Goal: Transaction & Acquisition: Purchase product/service

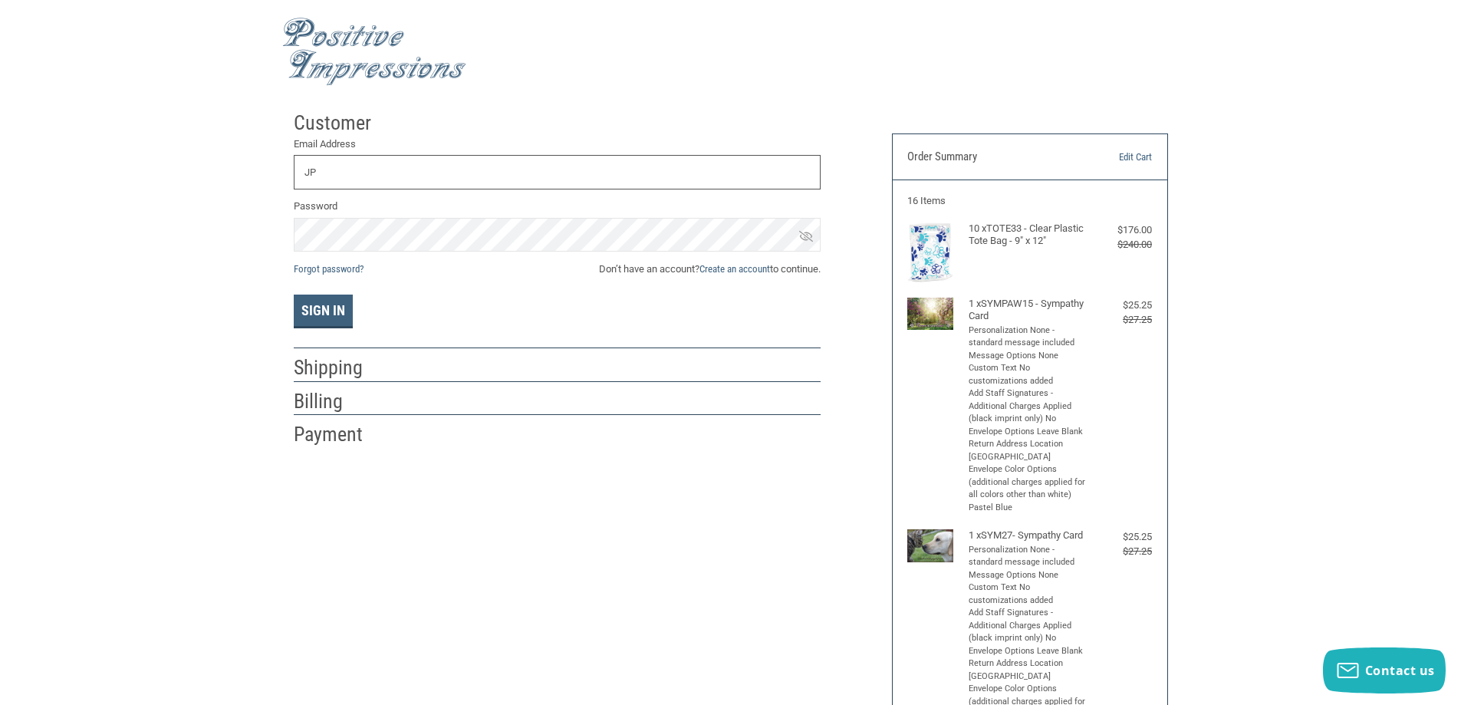
type input "J"
type input "L"
type input "J"
click at [294, 294] on button "Sign In" at bounding box center [323, 311] width 59 height 34
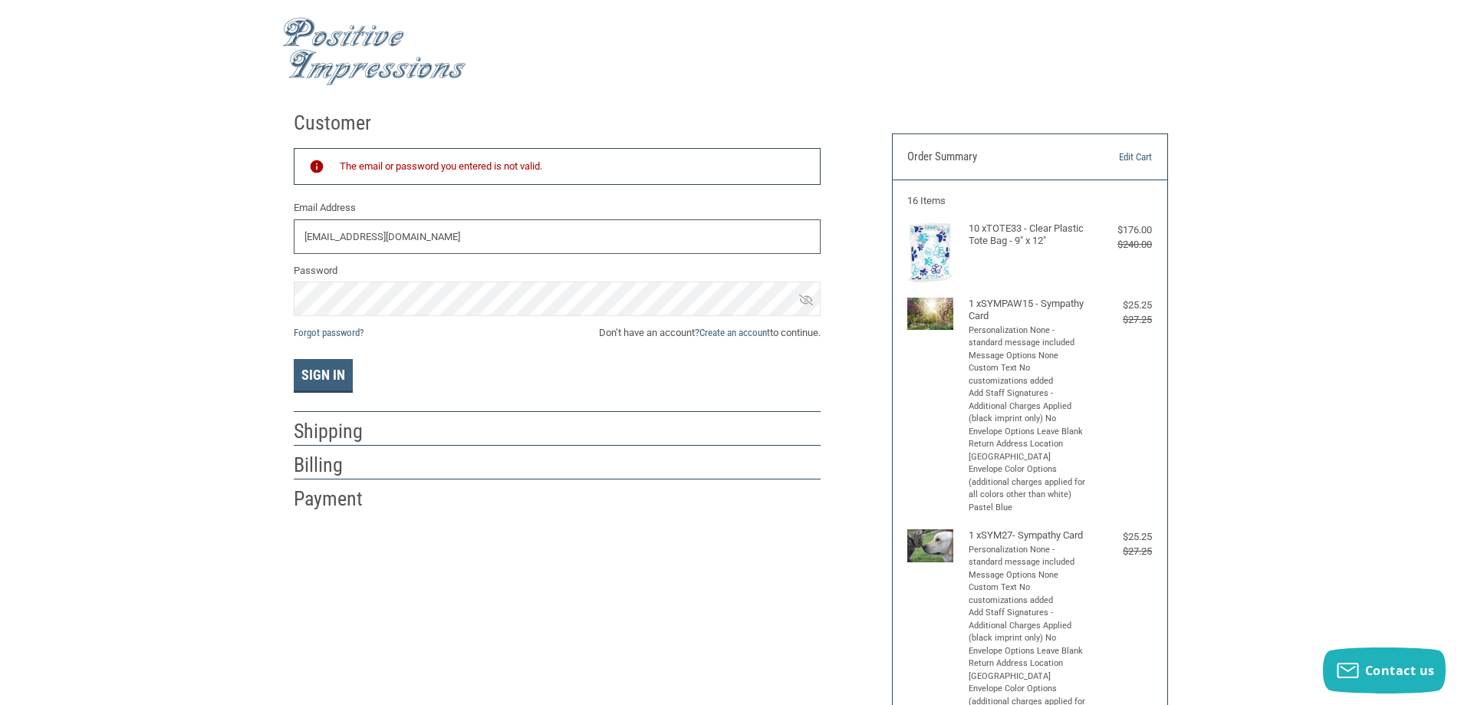
click at [596, 235] on input "FTVHINFO@GMAIL.COM" at bounding box center [557, 236] width 527 height 35
click at [331, 381] on button "Sign In" at bounding box center [323, 376] width 59 height 34
click at [256, 267] on div "Customer Returning Customer The email or password you entered is not valid. Ema…" at bounding box center [730, 662] width 1461 height 1117
click at [807, 299] on icon at bounding box center [806, 299] width 14 height 11
click at [807, 299] on icon at bounding box center [806, 299] width 14 height 9
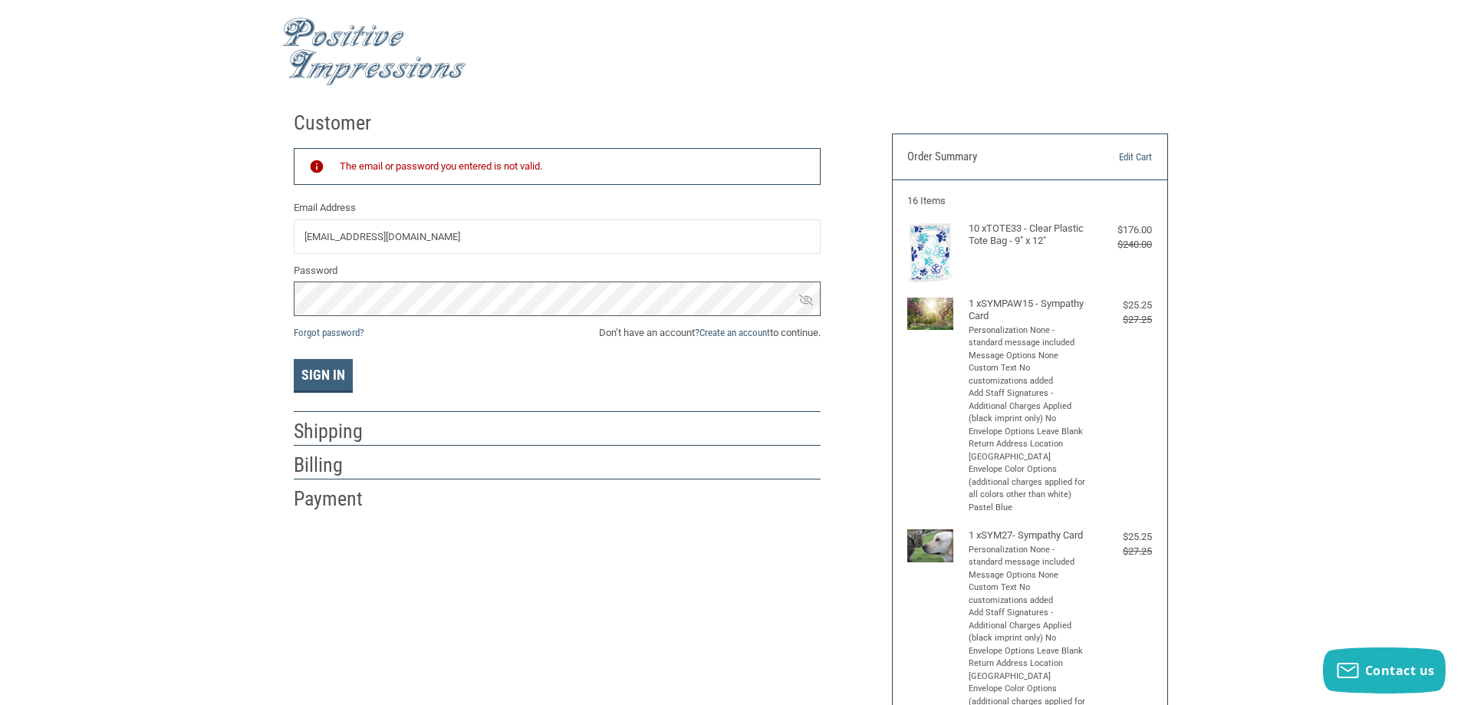
click at [0, 234] on div "Customer Returning Customer The email or password you entered is not valid. Ema…" at bounding box center [730, 662] width 1461 height 1117
drag, startPoint x: 458, startPoint y: 230, endPoint x: 0, endPoint y: 171, distance: 461.6
click at [0, 175] on div "Customer Returning Customer The email or password you entered is not valid. Ema…" at bounding box center [730, 662] width 1461 height 1117
type input "FTVHINFO@GMAIL.COM"
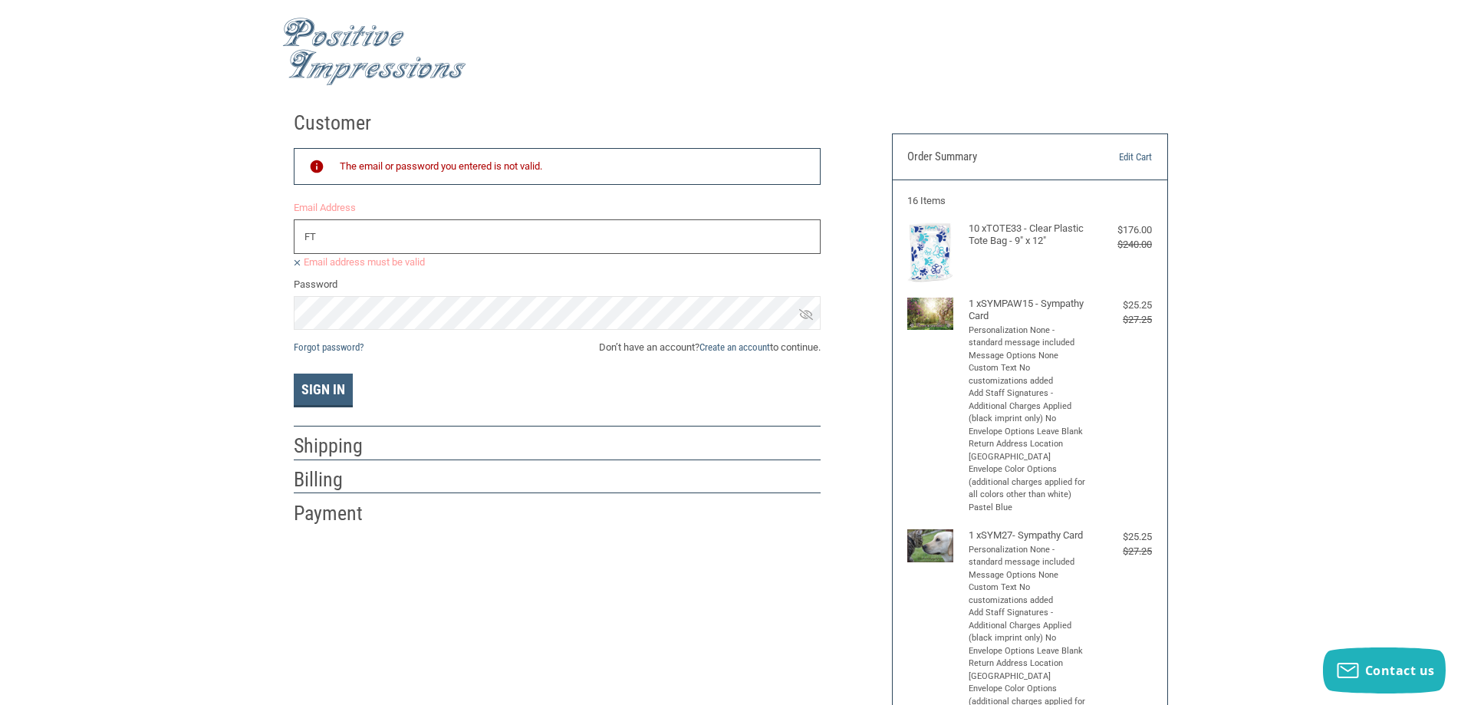
type input "F"
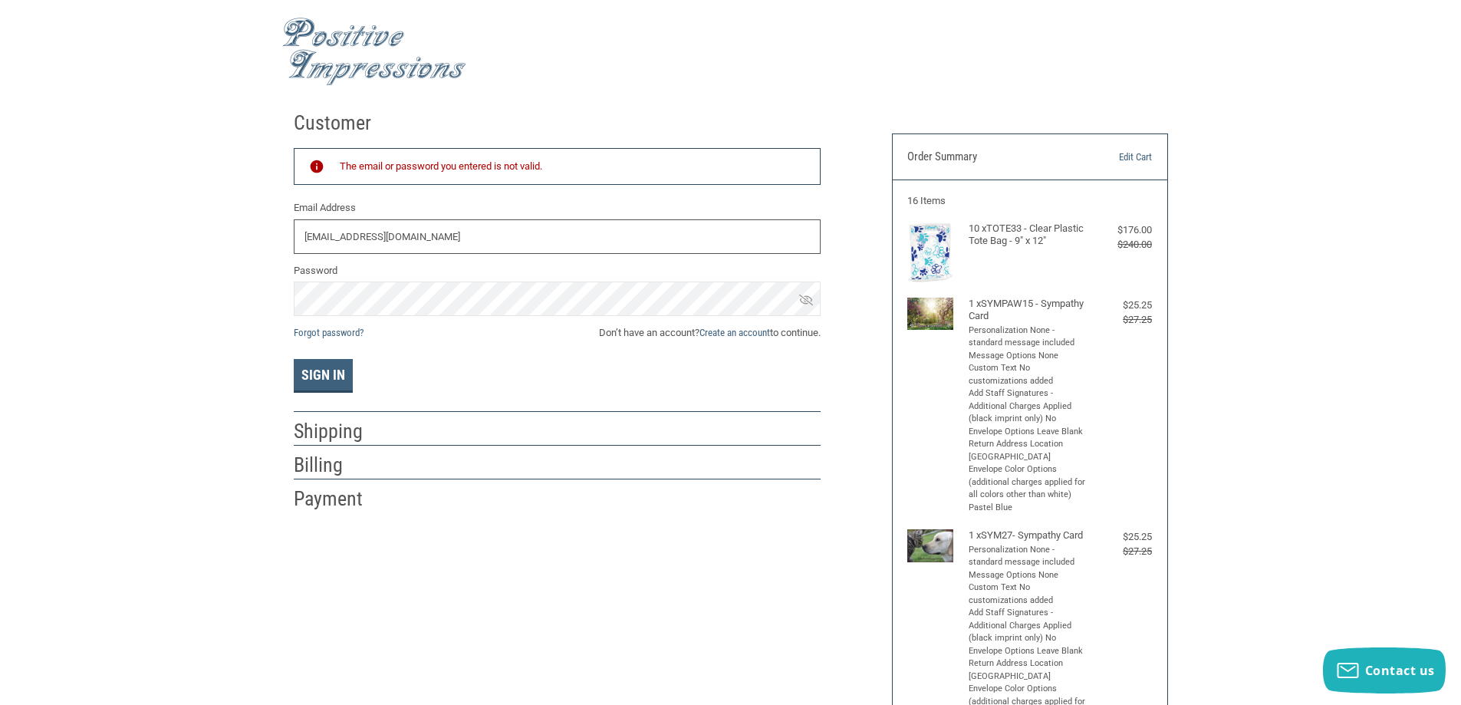
type input "FTVHINFO@GMAIL.COM"
click at [350, 374] on button "Sign In" at bounding box center [323, 376] width 59 height 34
click at [0, 199] on div "Customer Returning Customer The email or password you entered is not valid. Ema…" at bounding box center [730, 662] width 1461 height 1117
click at [294, 359] on button "Sign In" at bounding box center [323, 376] width 59 height 34
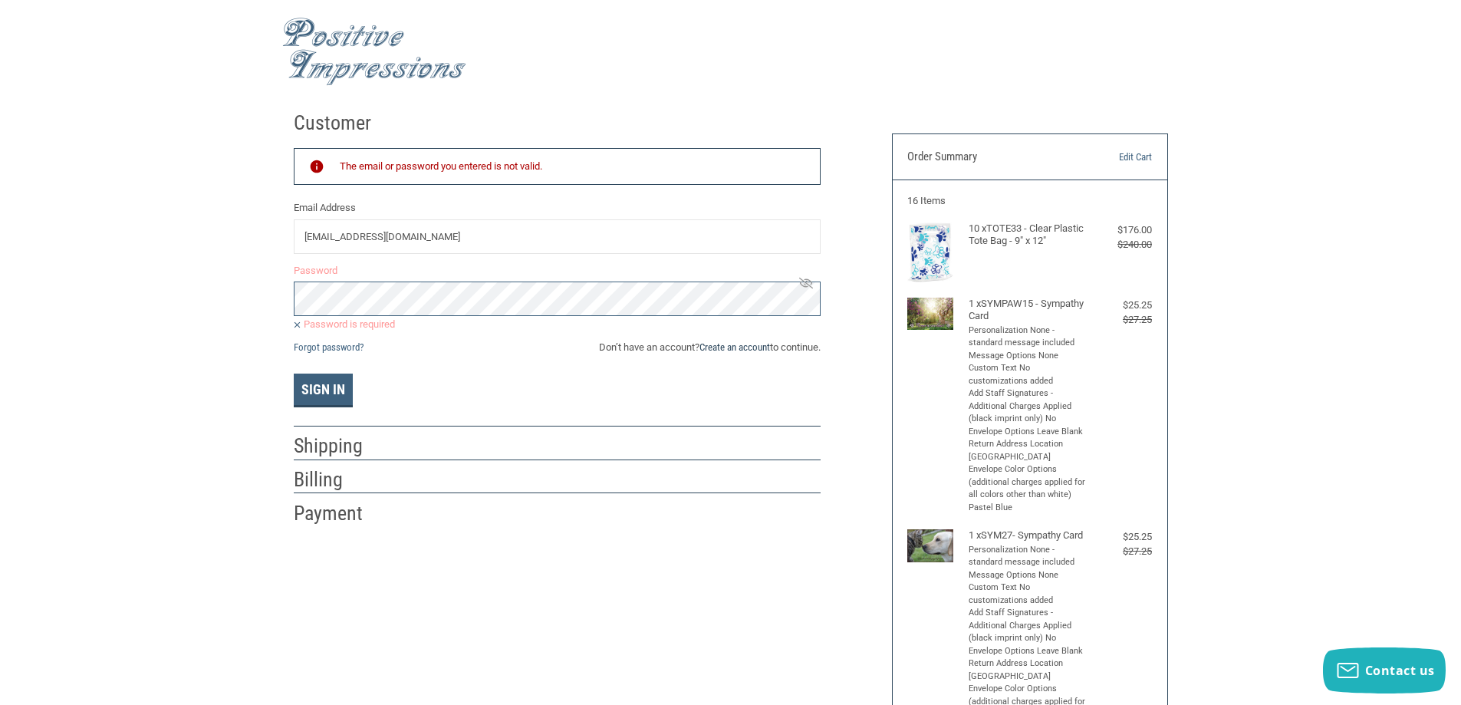
click at [735, 351] on link "Create an account" at bounding box center [734, 347] width 71 height 12
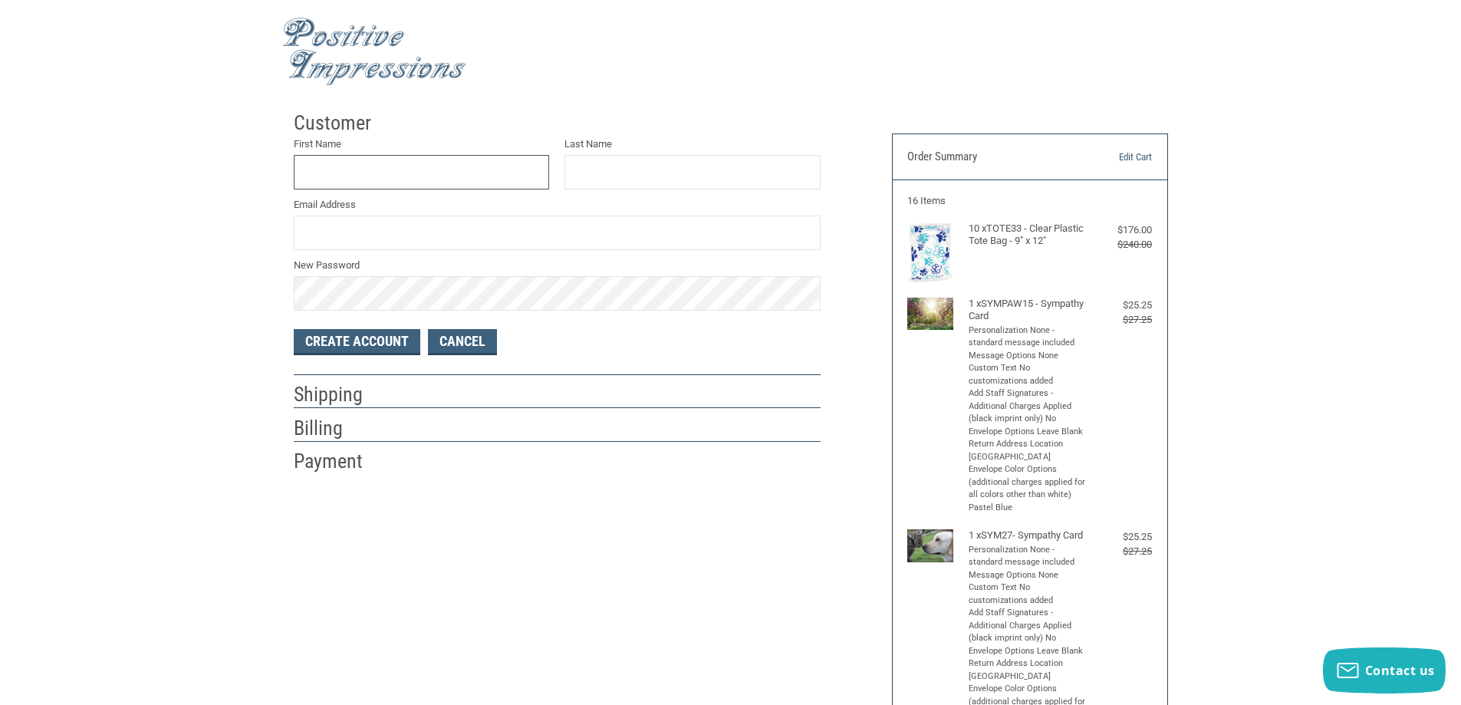
click at [515, 185] on input "First Name" at bounding box center [422, 172] width 256 height 35
type input "JACENTA"
type input "PARKER"
click at [294, 329] on button "Create Account" at bounding box center [357, 342] width 127 height 26
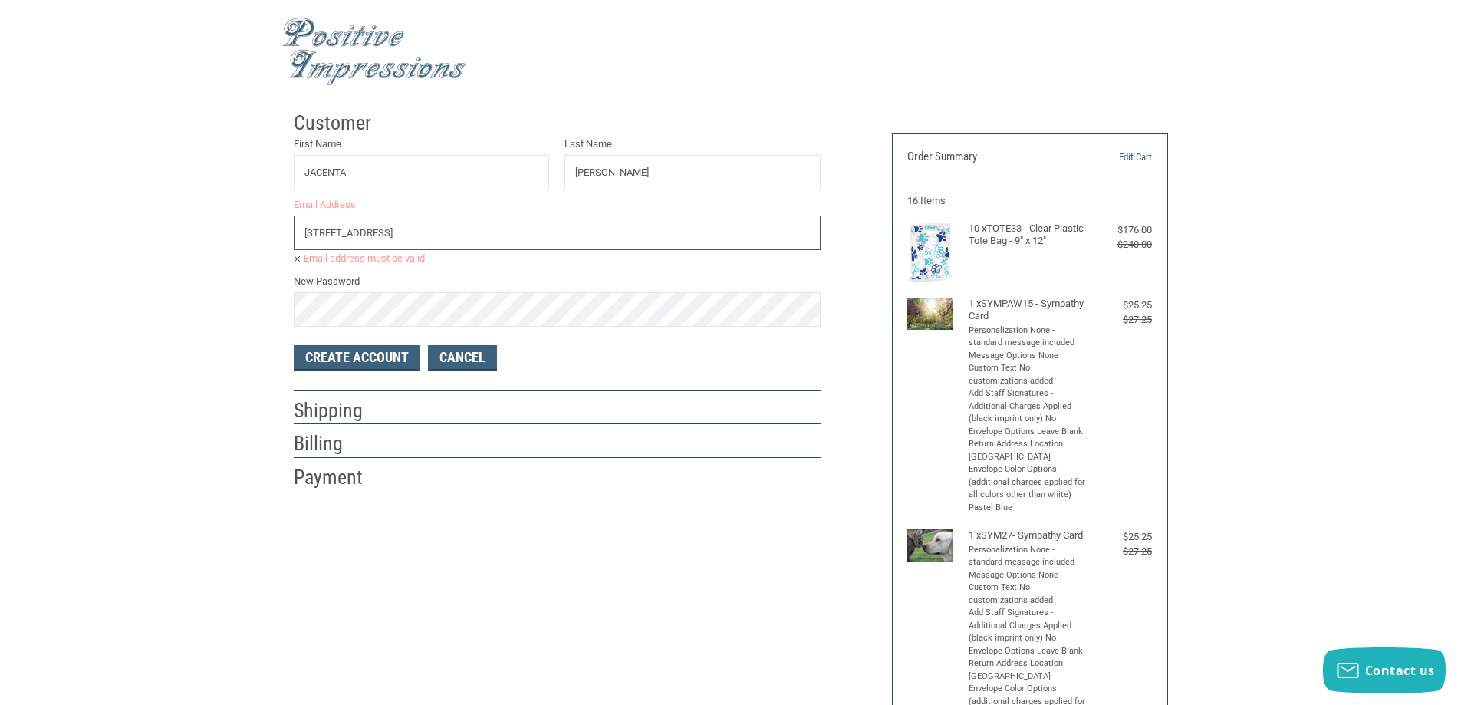
drag, startPoint x: 510, startPoint y: 228, endPoint x: 0, endPoint y: 13, distance: 553.3
type input "J"
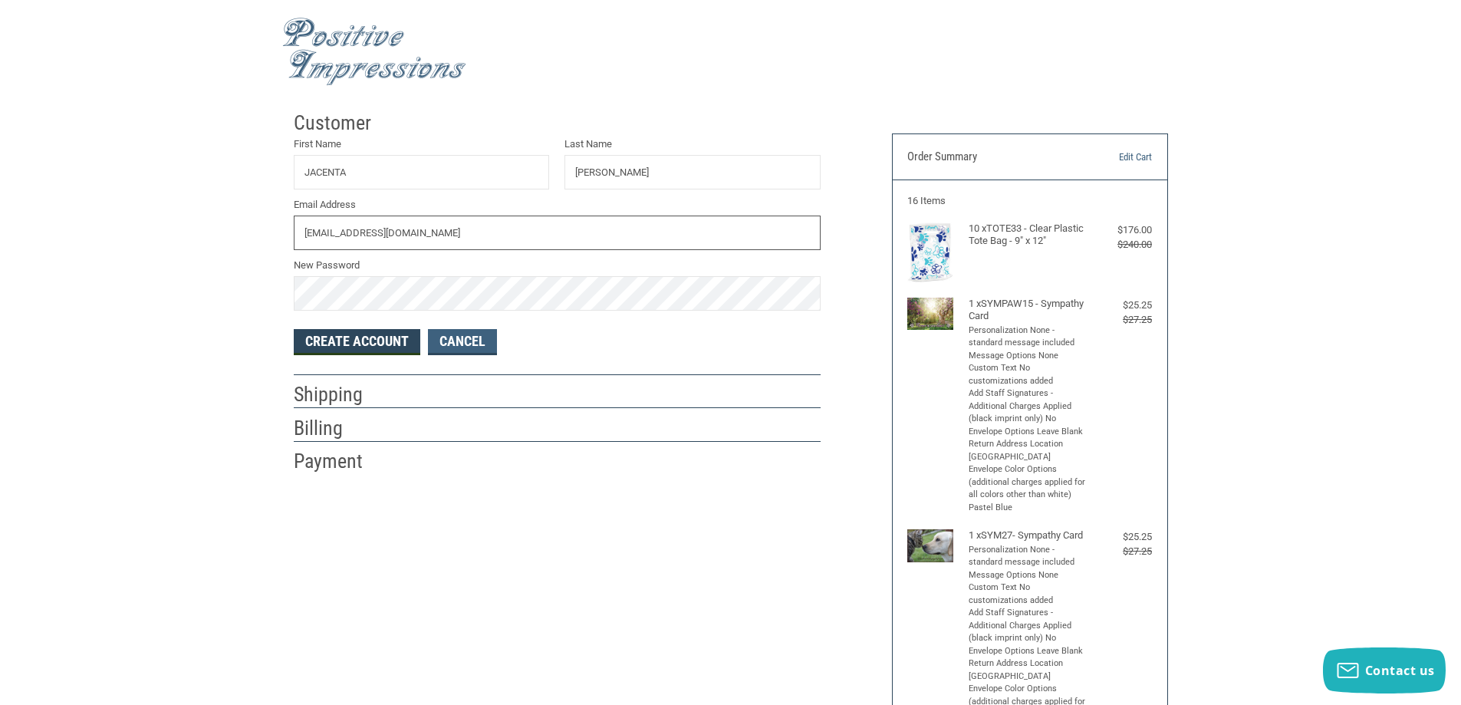
type input "FTVHINFO@GMAIL.COM"
click at [349, 338] on button "Create Account" at bounding box center [357, 342] width 127 height 26
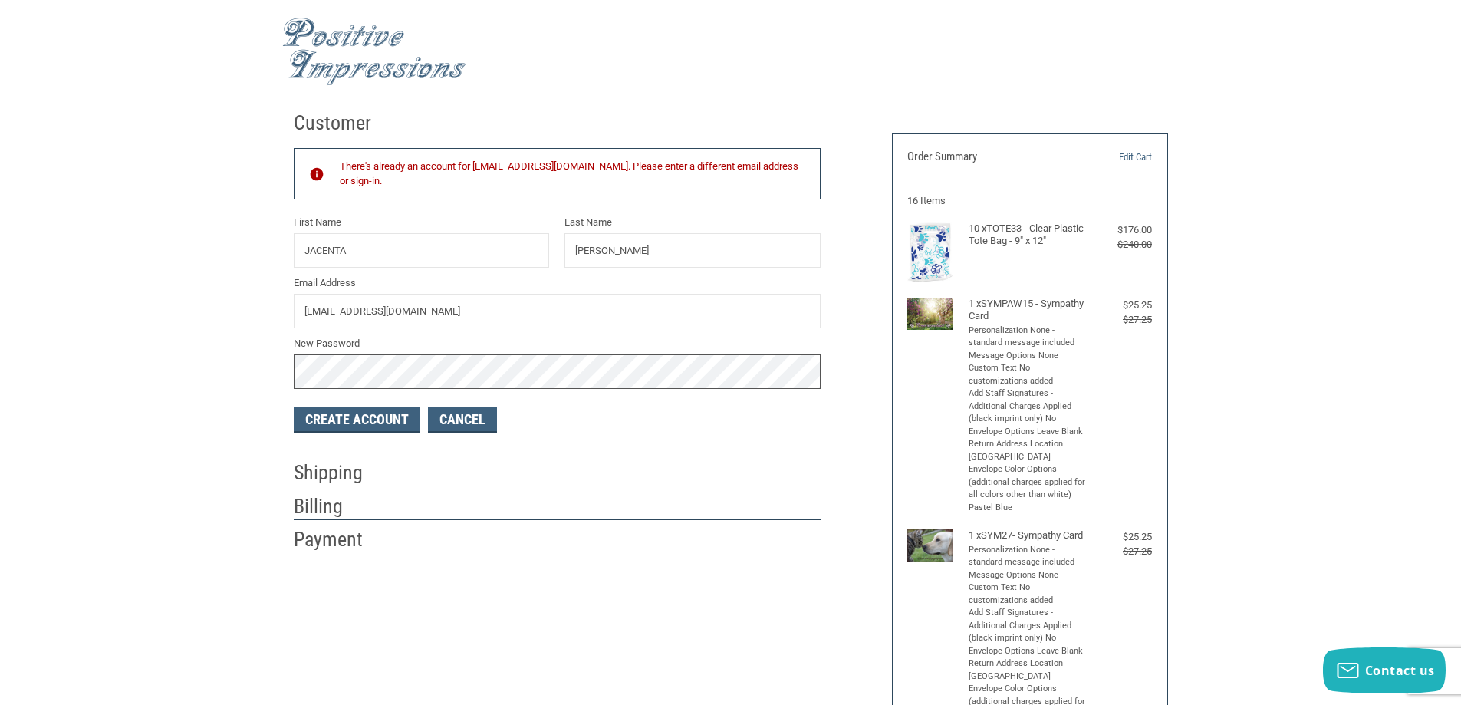
click at [0, 226] on div "Customer There's already an account for FTVHINFO@GMAIL.COM. Please enter a diff…" at bounding box center [730, 662] width 1461 height 1117
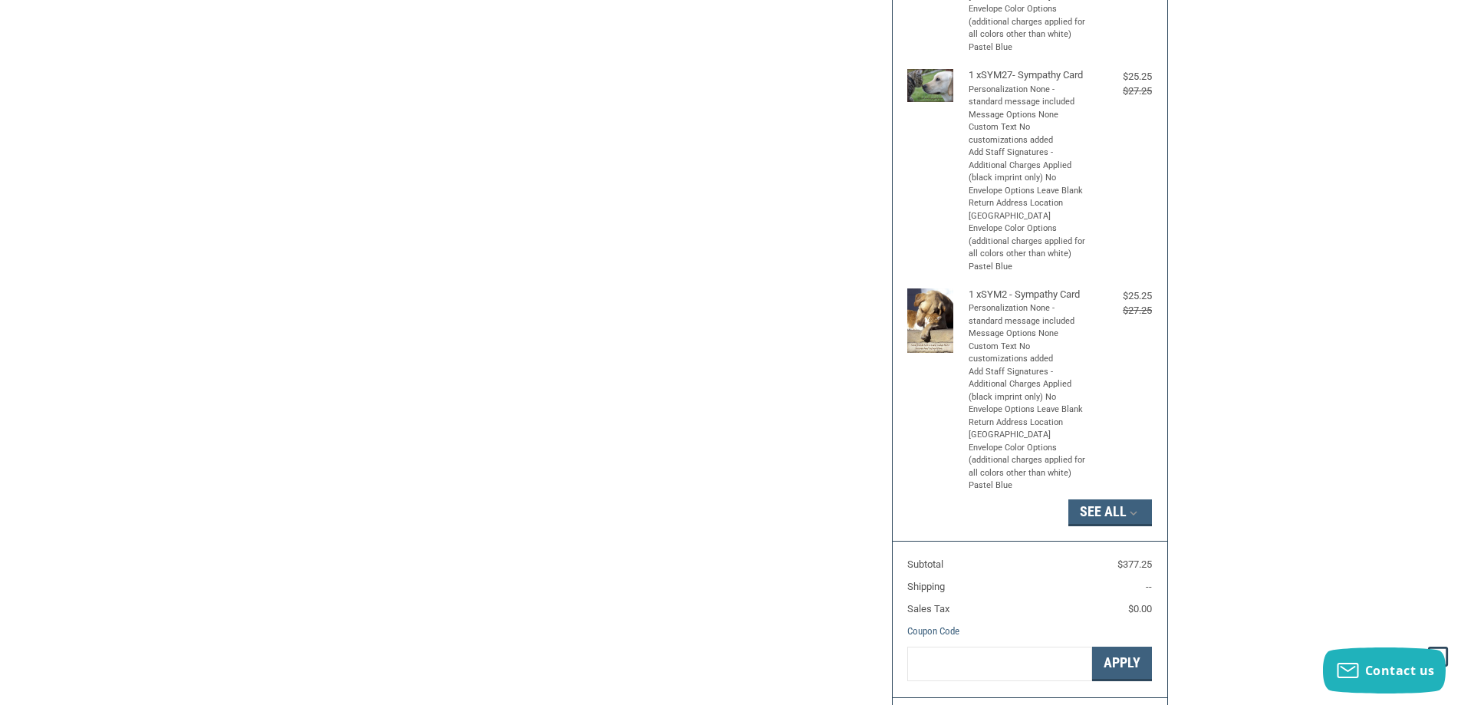
scroll to position [690, 0]
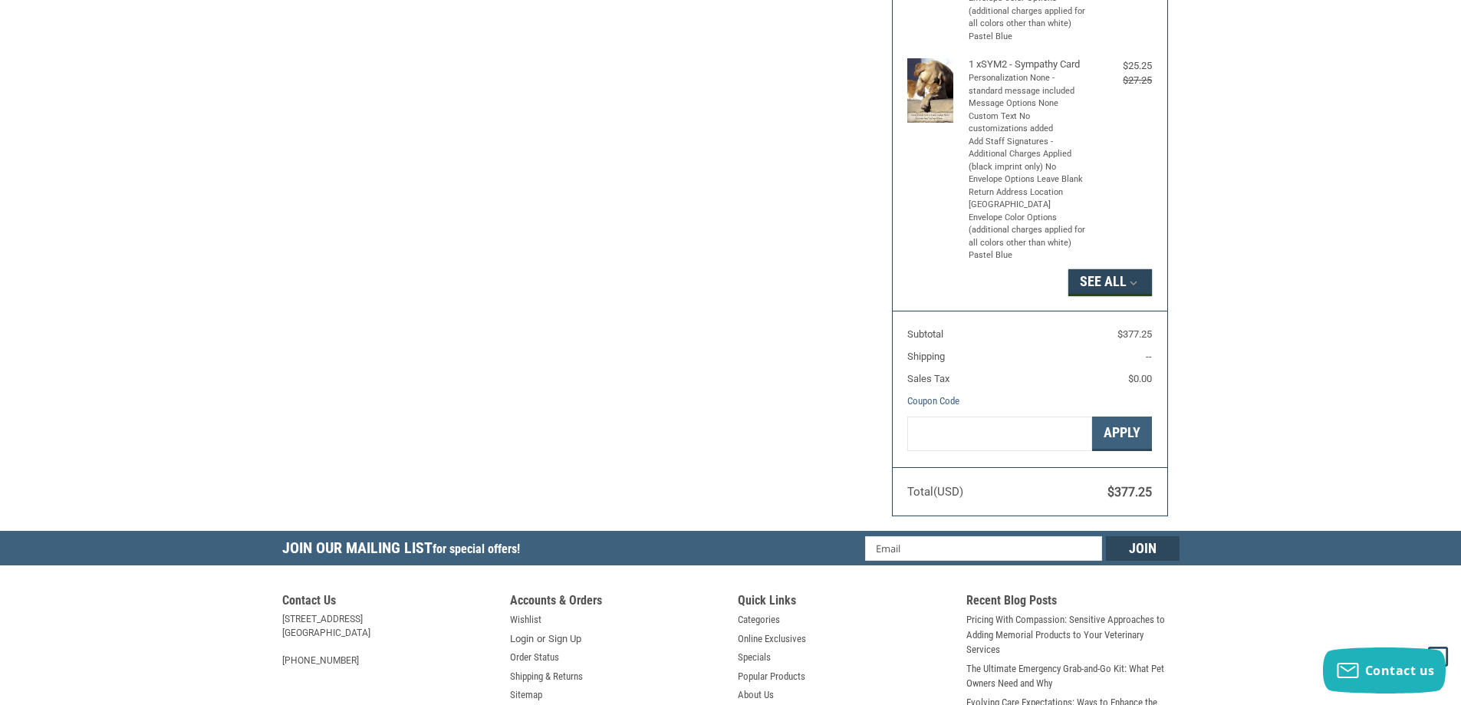
click at [1117, 295] on button "See All" at bounding box center [1110, 282] width 84 height 26
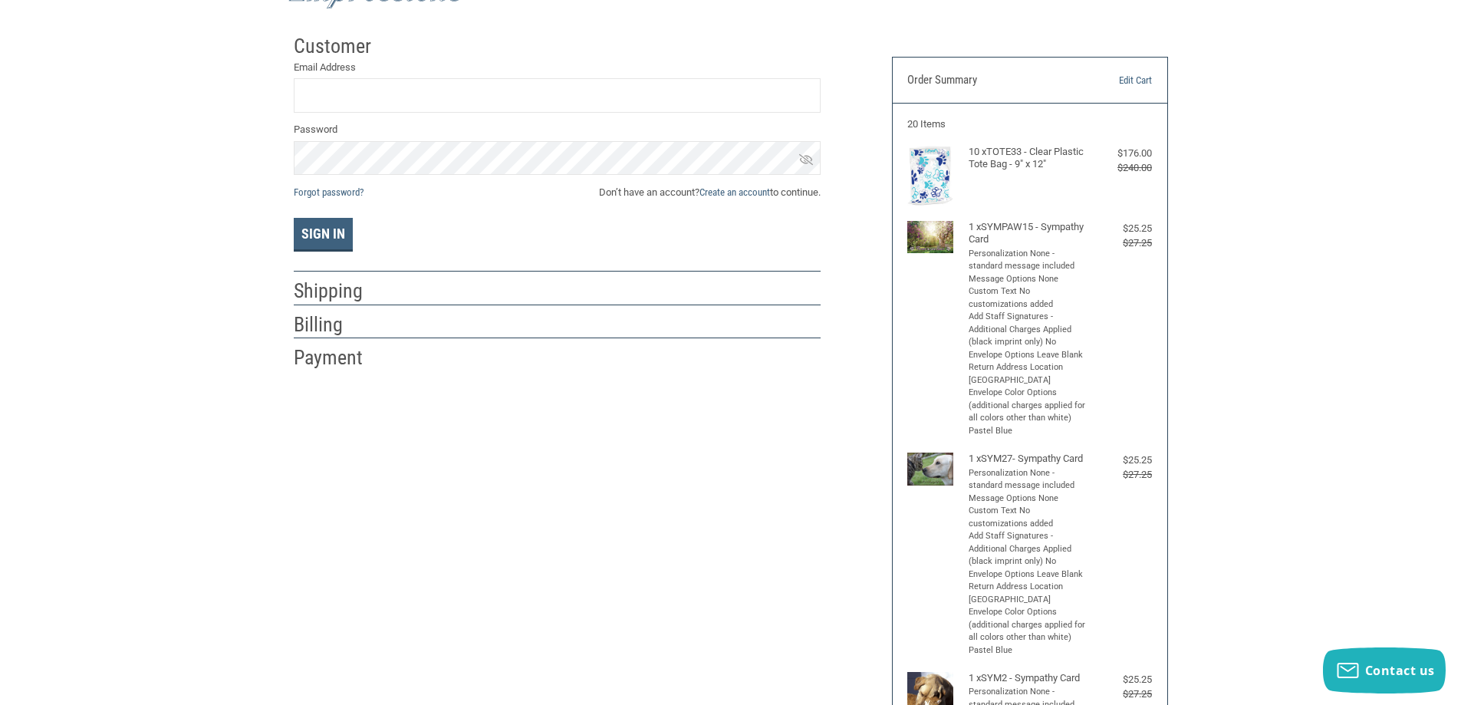
scroll to position [0, 0]
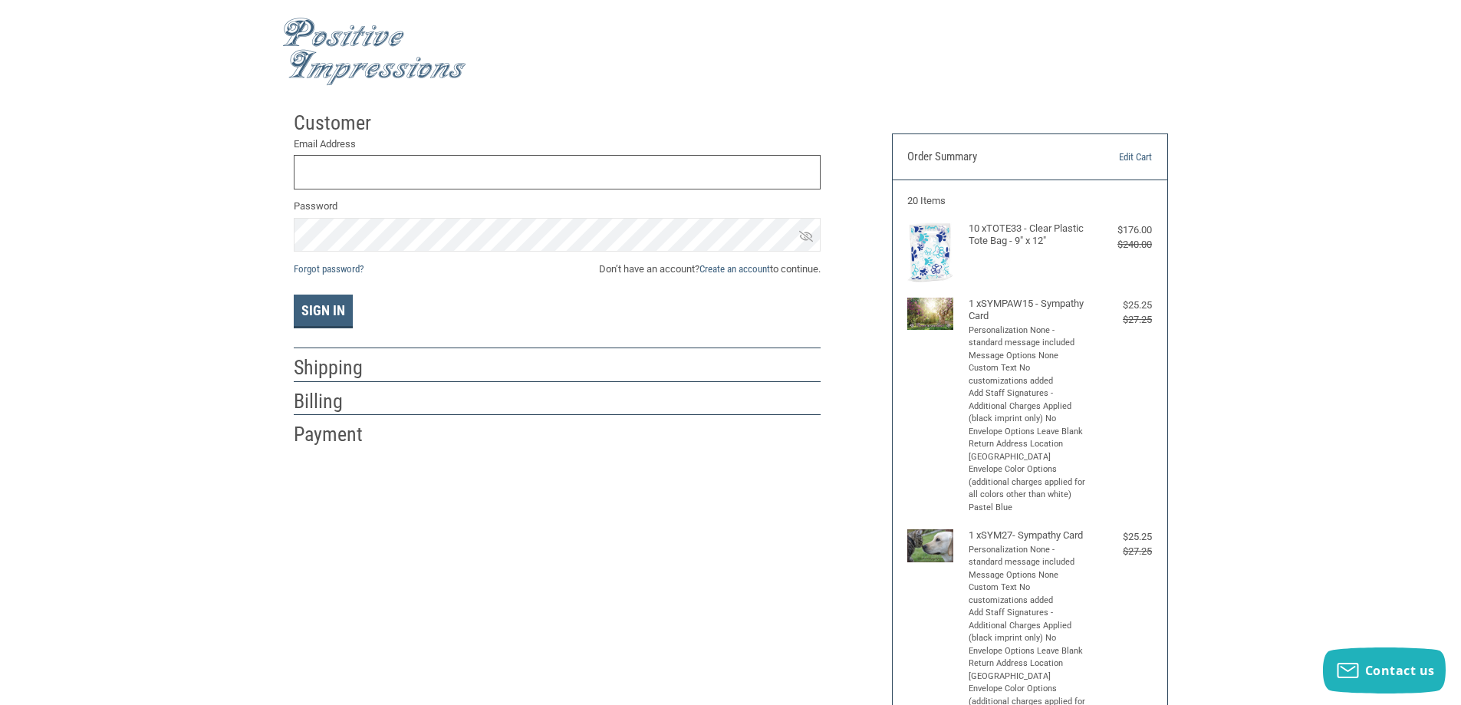
click at [480, 172] on input "Email Address" at bounding box center [557, 172] width 527 height 35
type input "[EMAIL_ADDRESS][DOMAIN_NAME]"
click at [360, 263] on link "Forgot password?" at bounding box center [329, 269] width 70 height 12
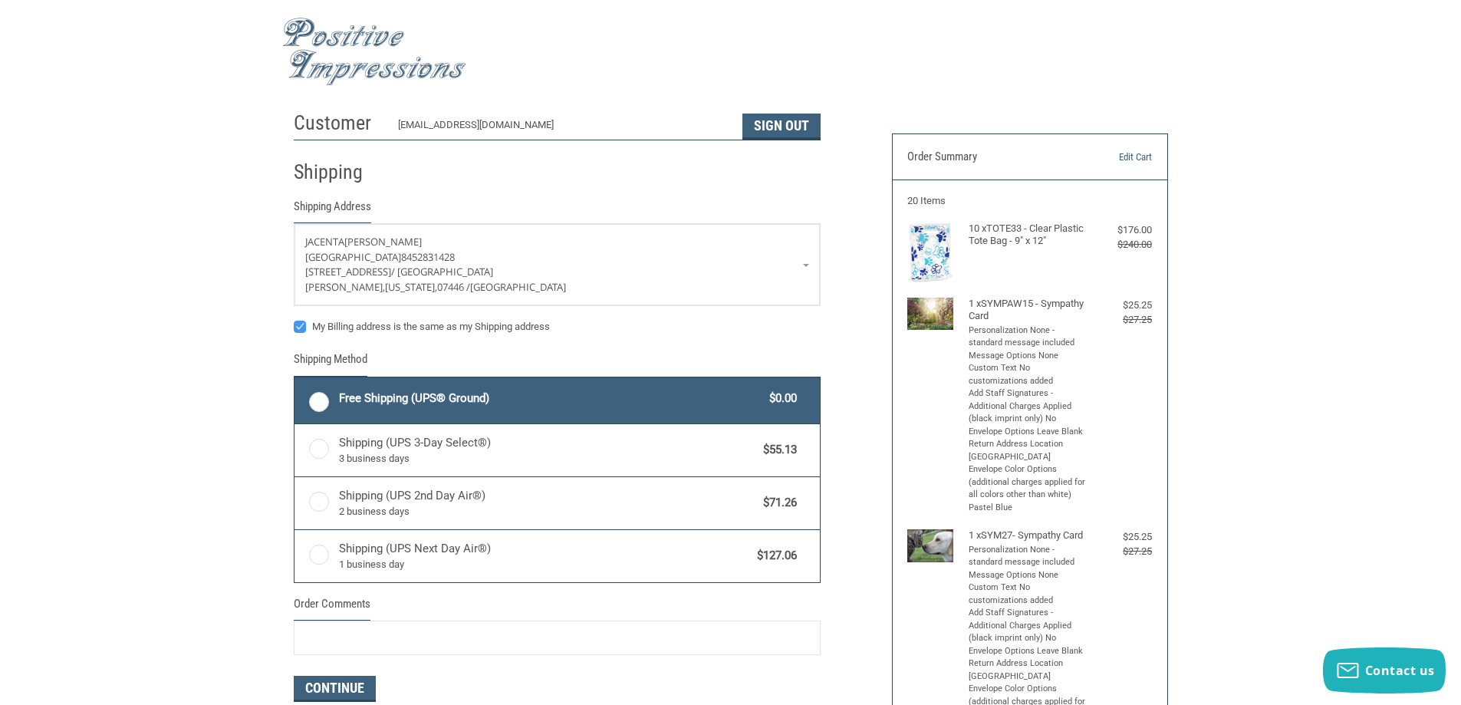
radio input "true"
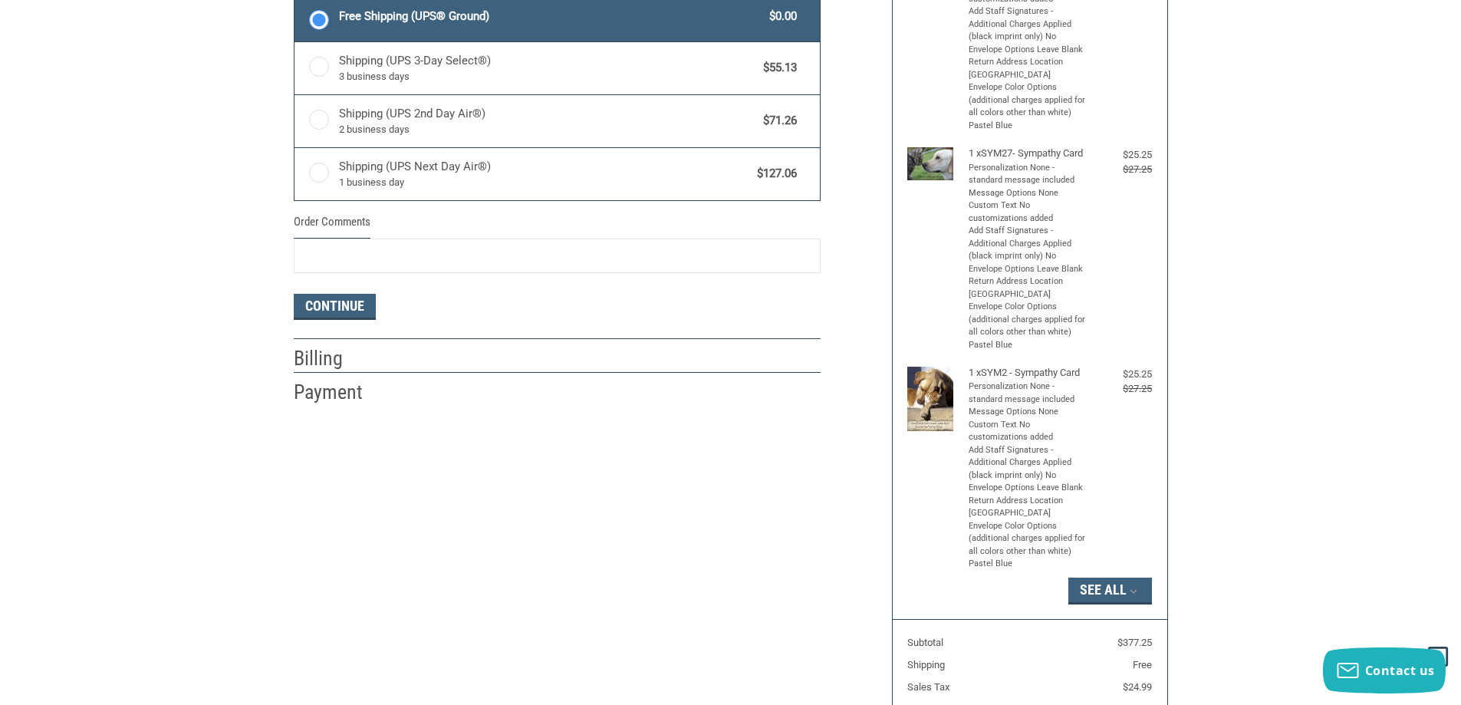
scroll to position [383, 0]
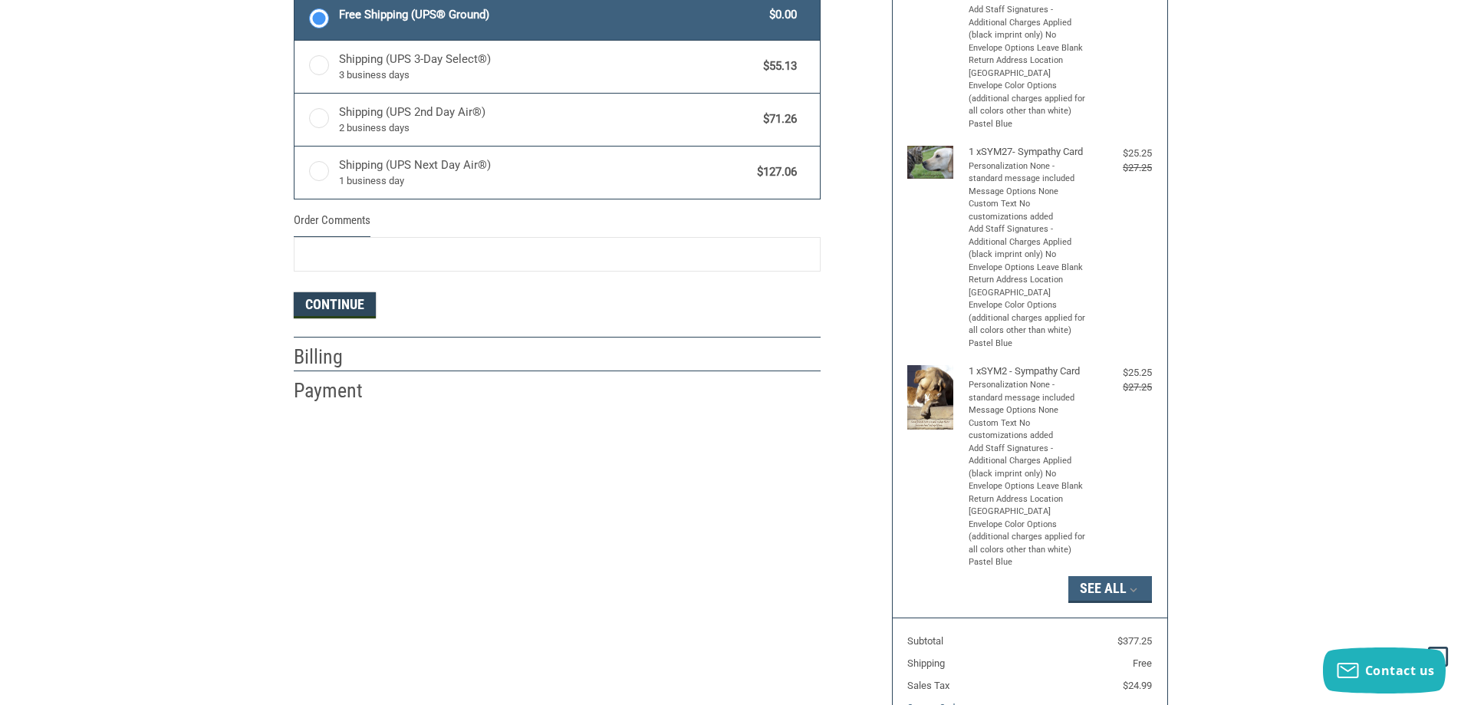
click at [348, 309] on button "Continue" at bounding box center [335, 305] width 82 height 26
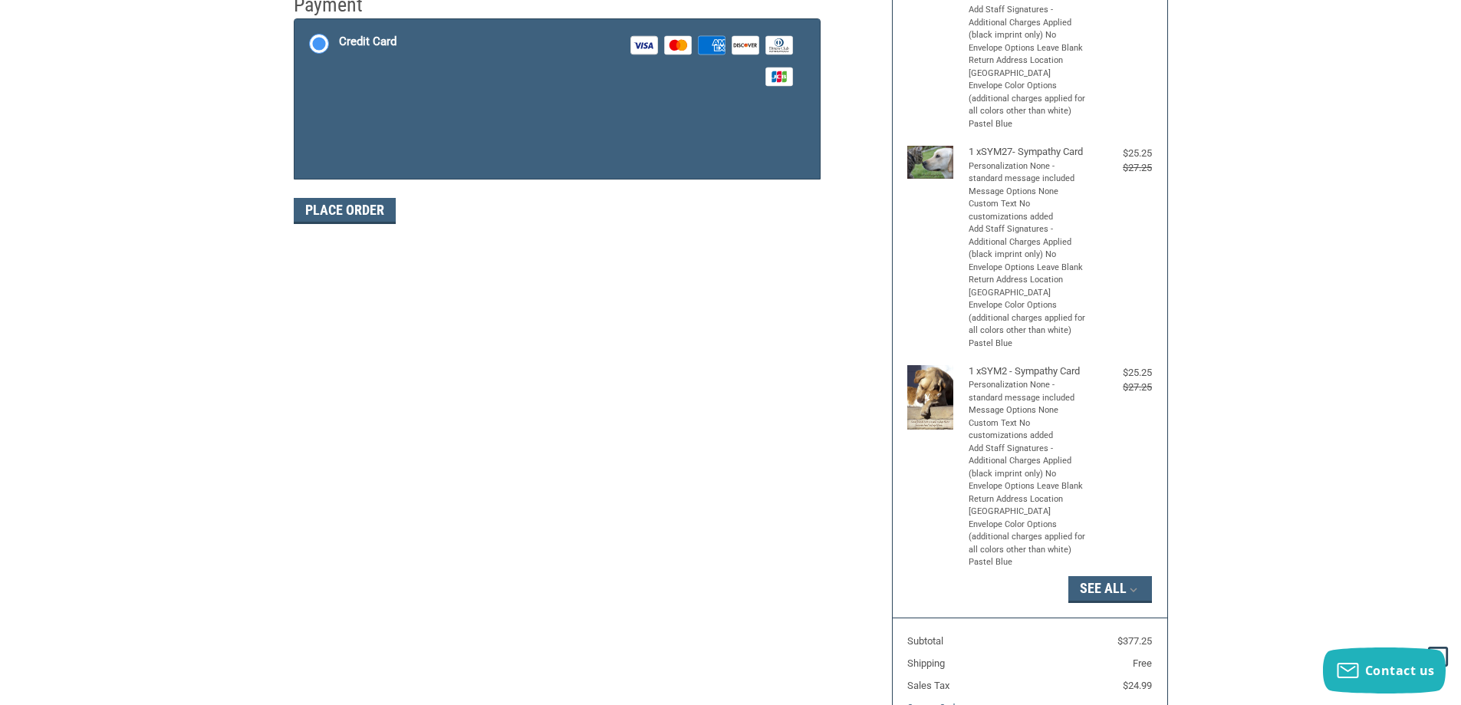
scroll to position [259, 0]
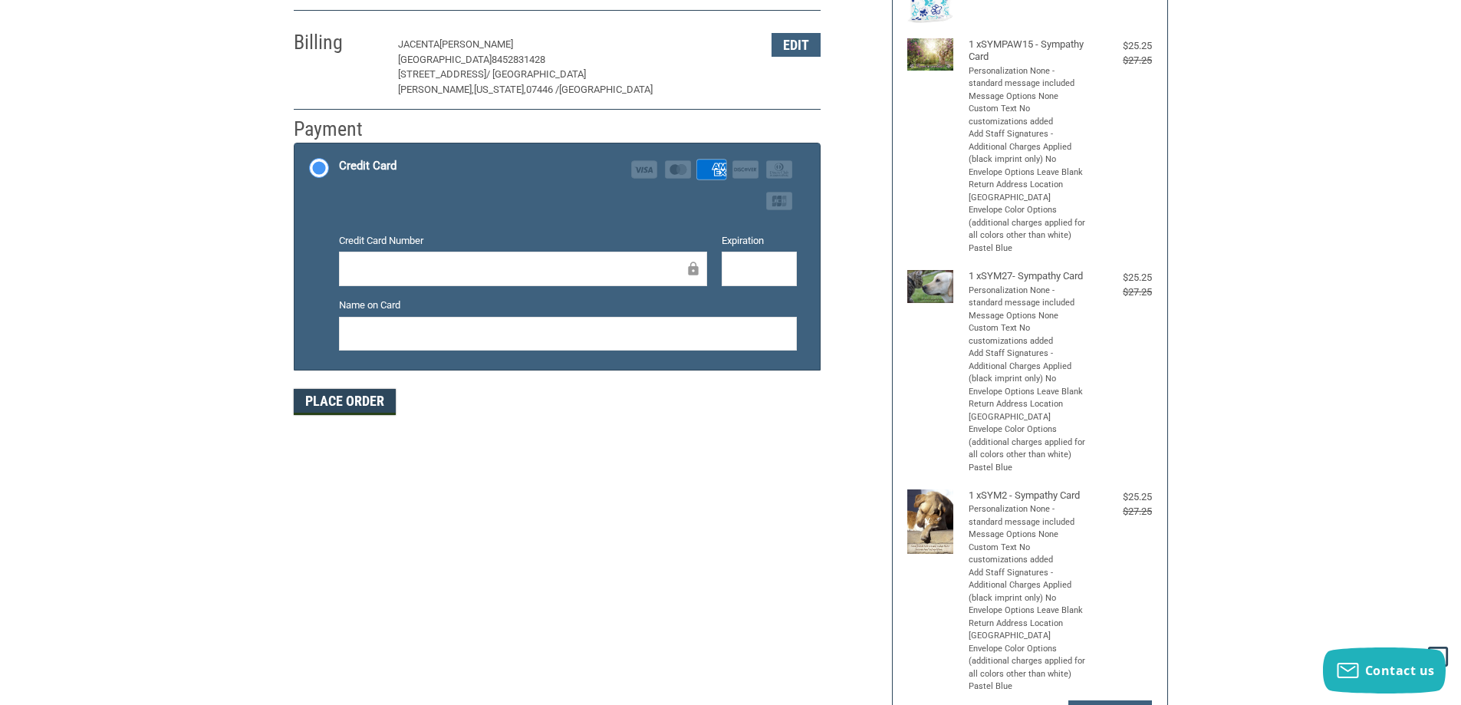
click at [363, 415] on button "Place Order" at bounding box center [345, 402] width 102 height 26
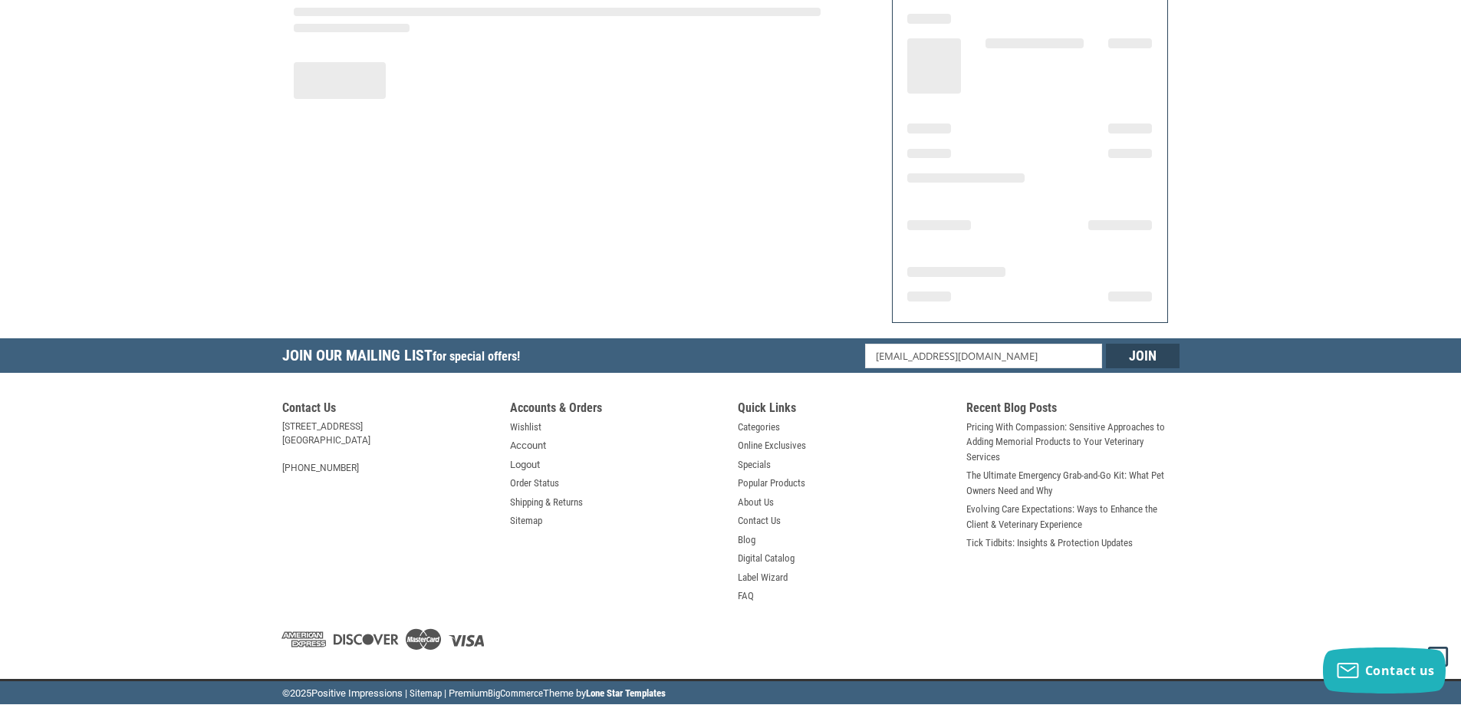
scroll to position [178, 0]
